Goal: Task Accomplishment & Management: Manage account settings

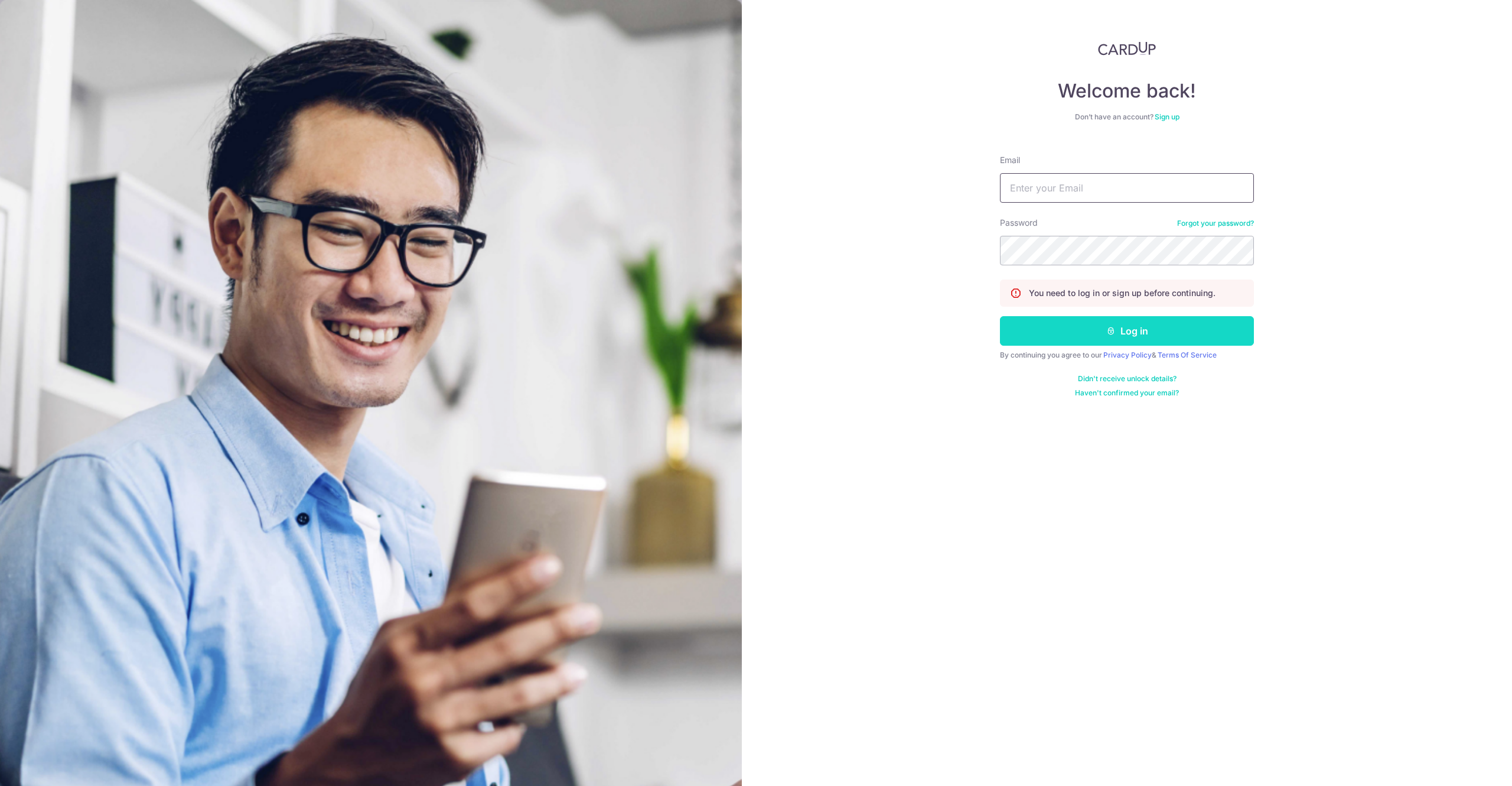
type input "[EMAIL_ADDRESS][DOMAIN_NAME]"
click at [1080, 331] on button "Log in" at bounding box center [1127, 330] width 254 height 29
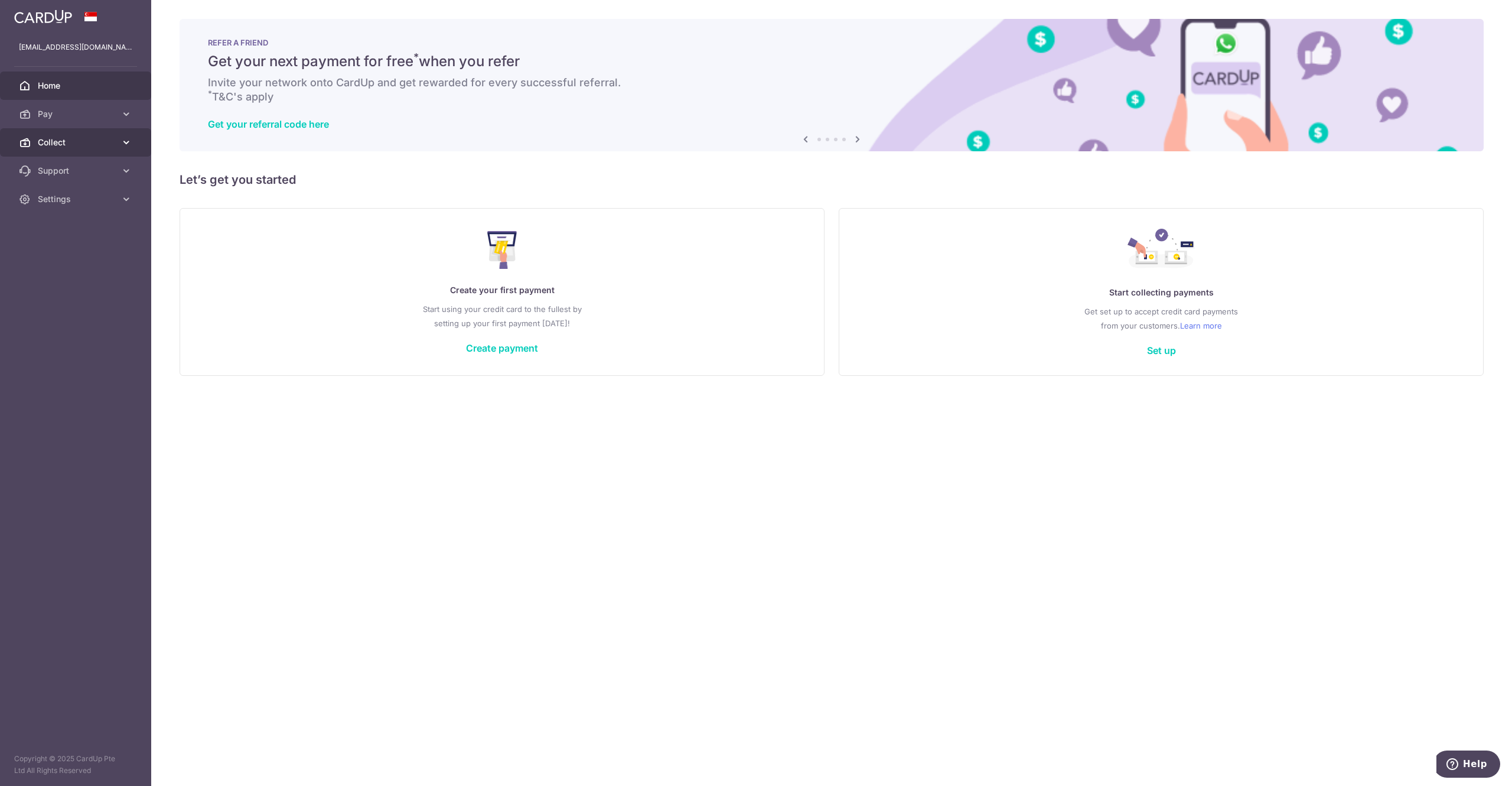
click at [69, 143] on span "Collect" at bounding box center [77, 142] width 78 height 12
click at [75, 178] on link "Dashboard" at bounding box center [75, 170] width 151 height 28
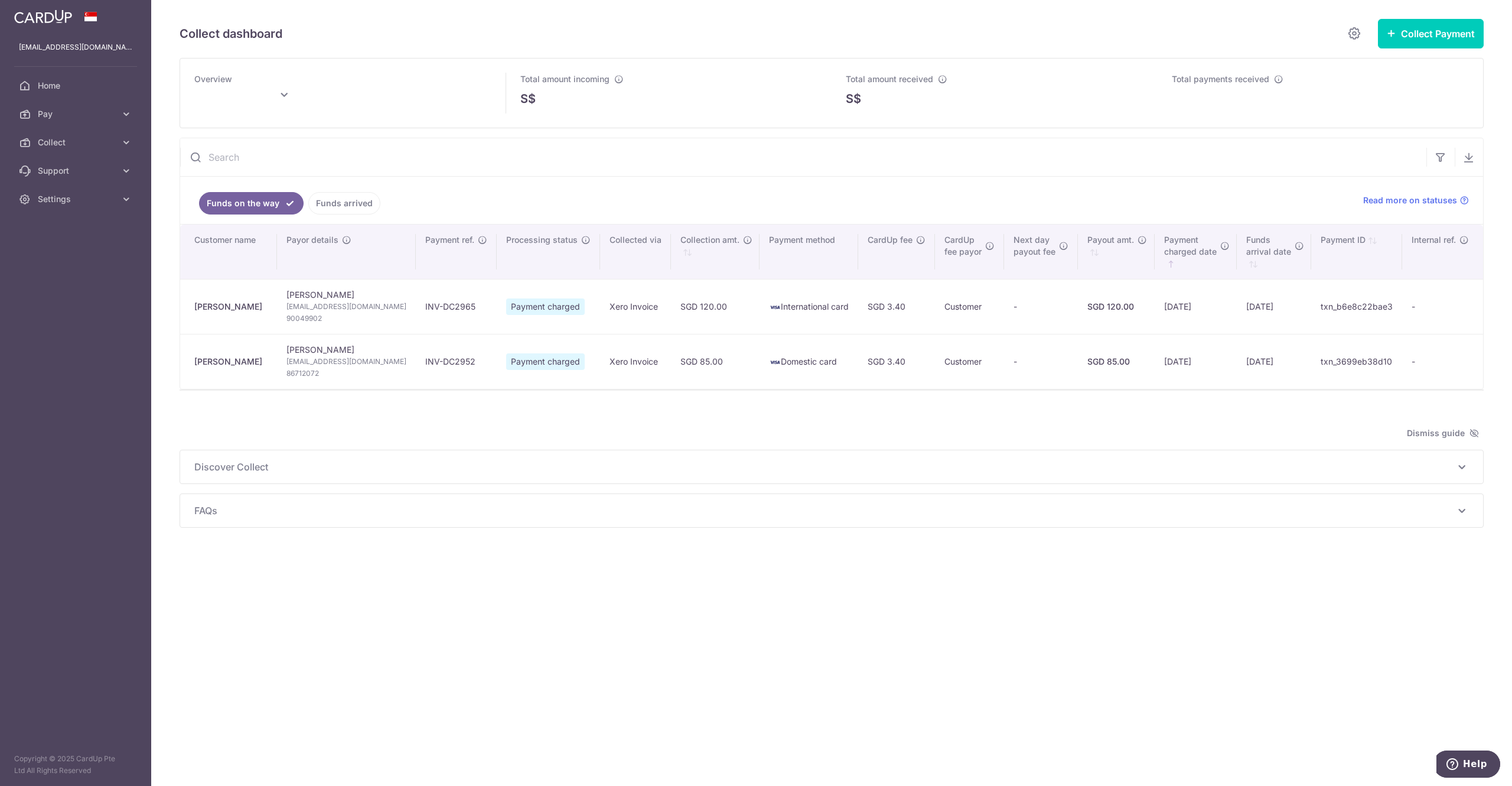
type input "October 2025"
